Goal: Browse casually

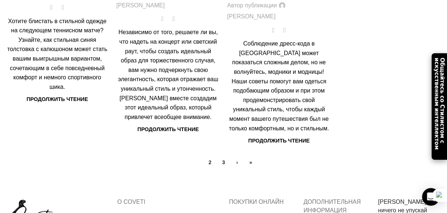
drag, startPoint x: 389, startPoint y: 89, endPoint x: 387, endPoint y: 93, distance: 3.8
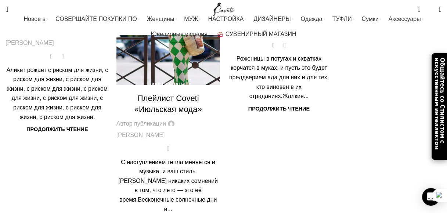
scroll to position [184, 0]
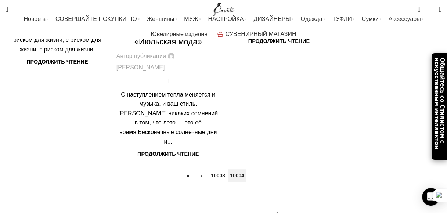
click at [235, 169] on link "10004" at bounding box center [237, 175] width 18 height 12
